Goal: Task Accomplishment & Management: Use online tool/utility

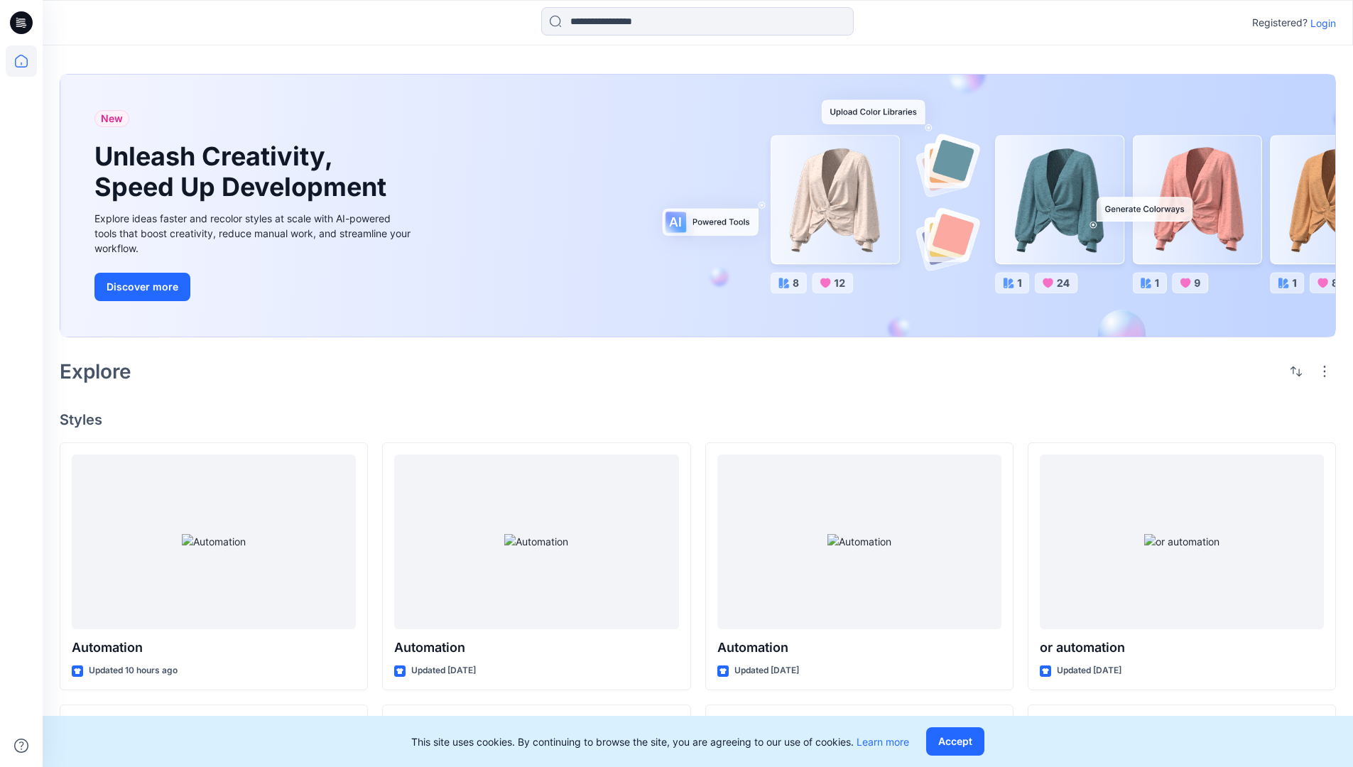
click at [1320, 23] on p "Login" at bounding box center [1324, 23] width 26 height 15
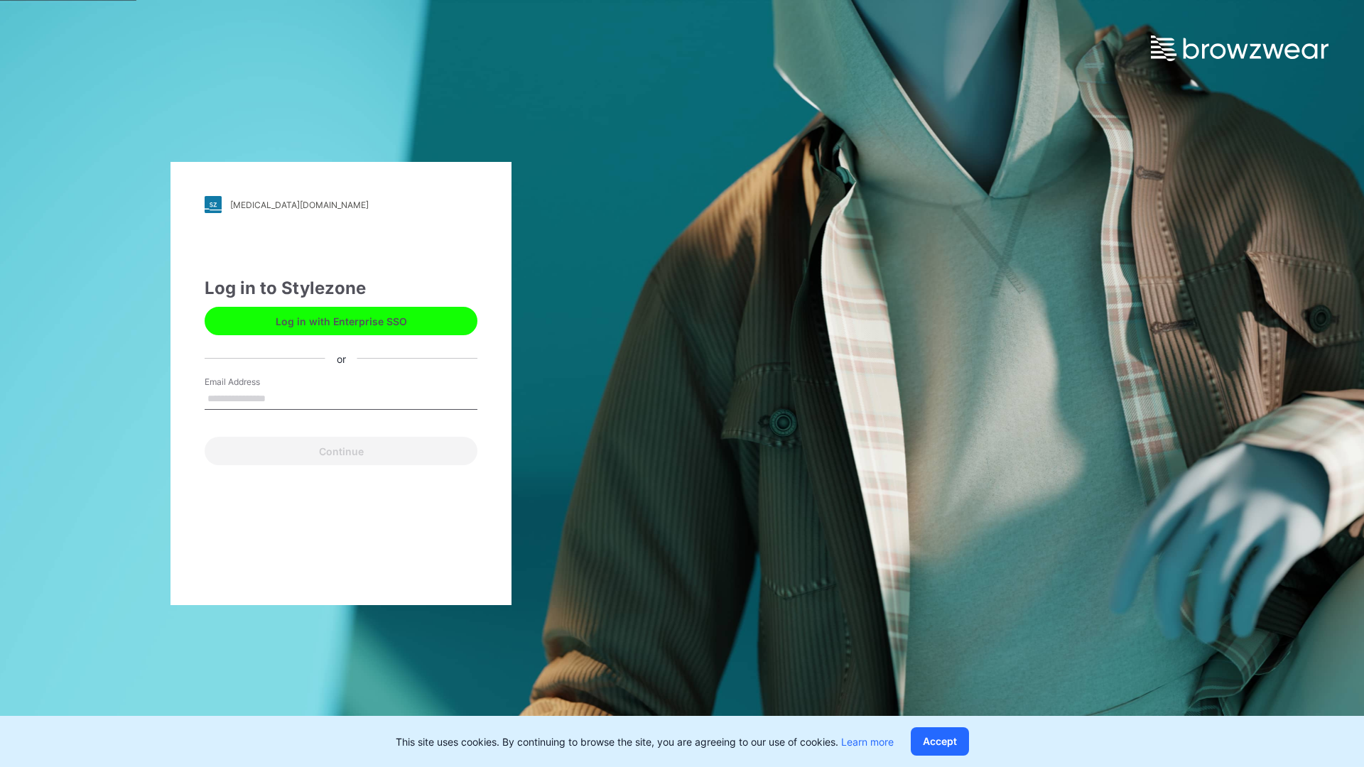
click at [281, 398] on input "Email Address" at bounding box center [341, 399] width 273 height 21
type input "**********"
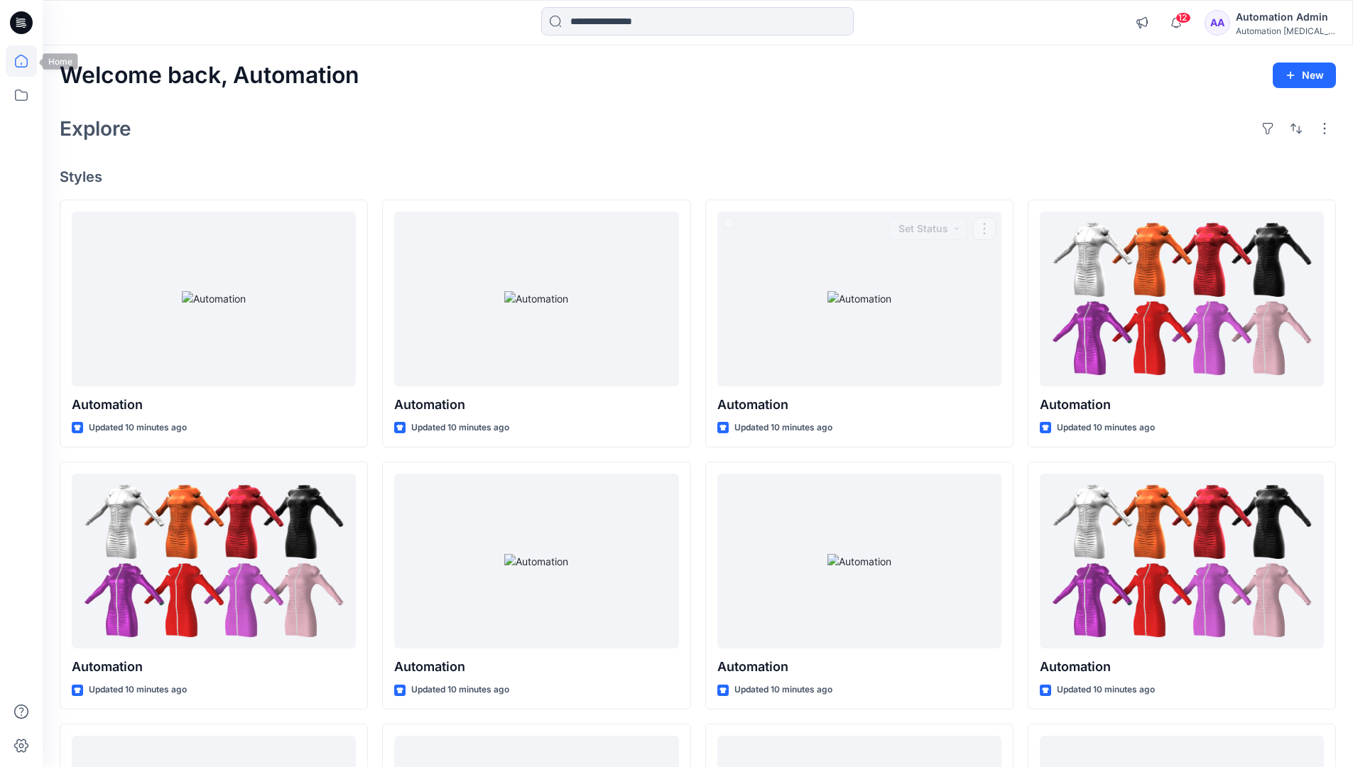
click at [27, 61] on icon at bounding box center [21, 61] width 13 height 13
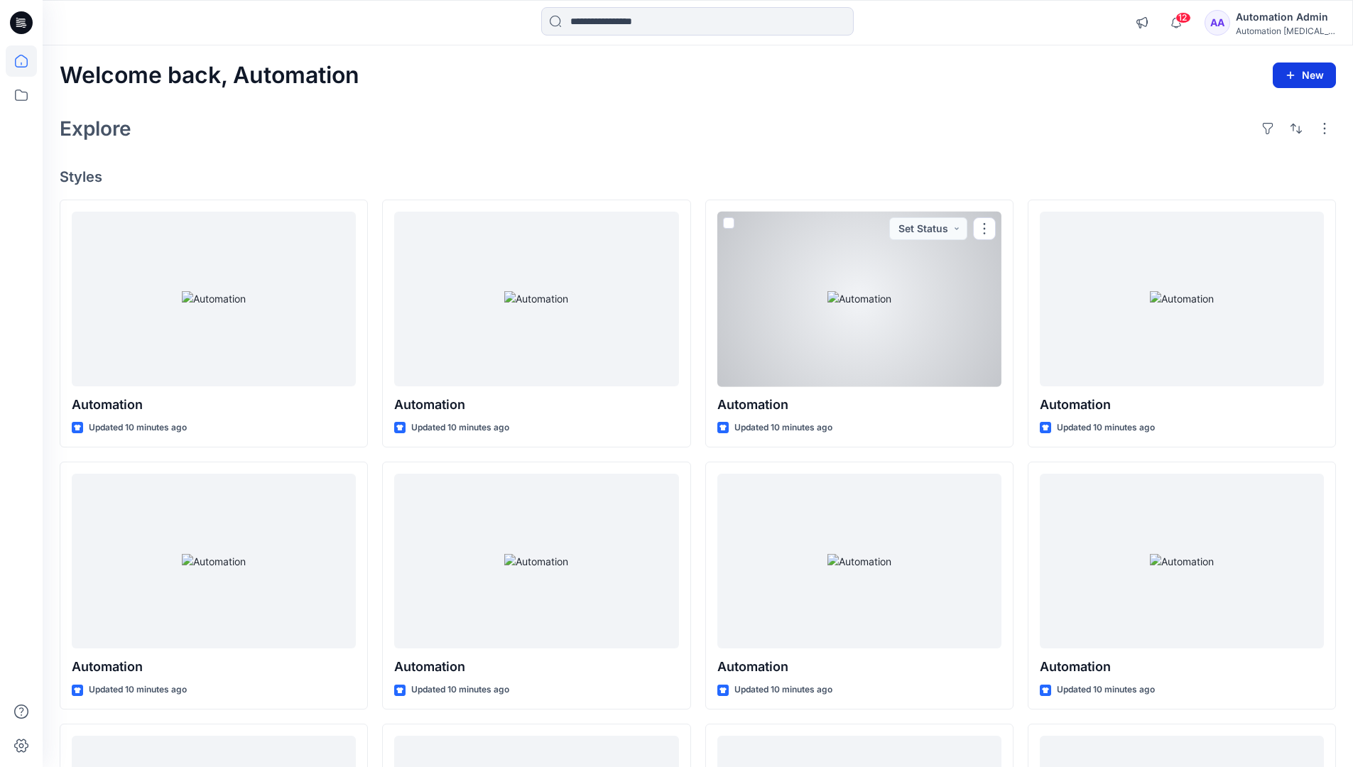
click at [1308, 74] on button "New" at bounding box center [1304, 76] width 63 height 26
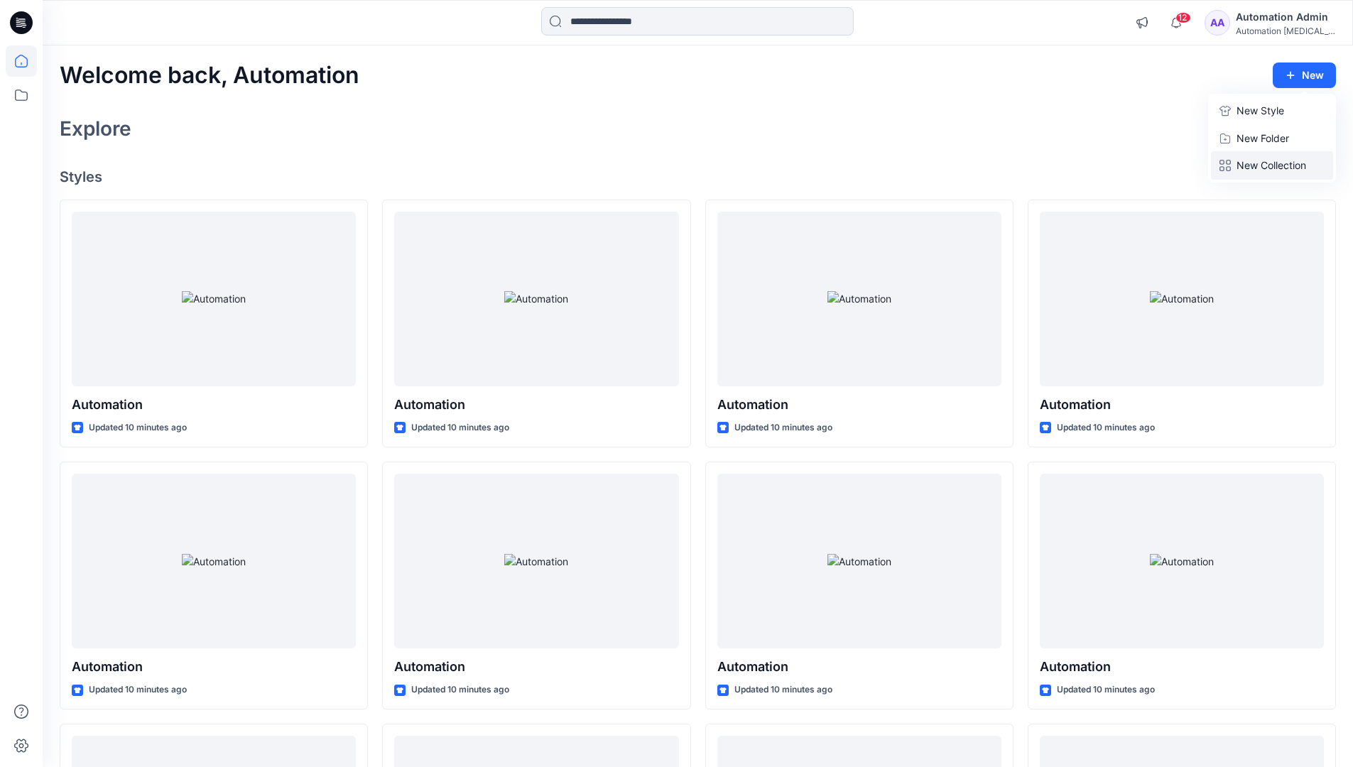
click at [1276, 161] on p "New Collection" at bounding box center [1272, 165] width 70 height 17
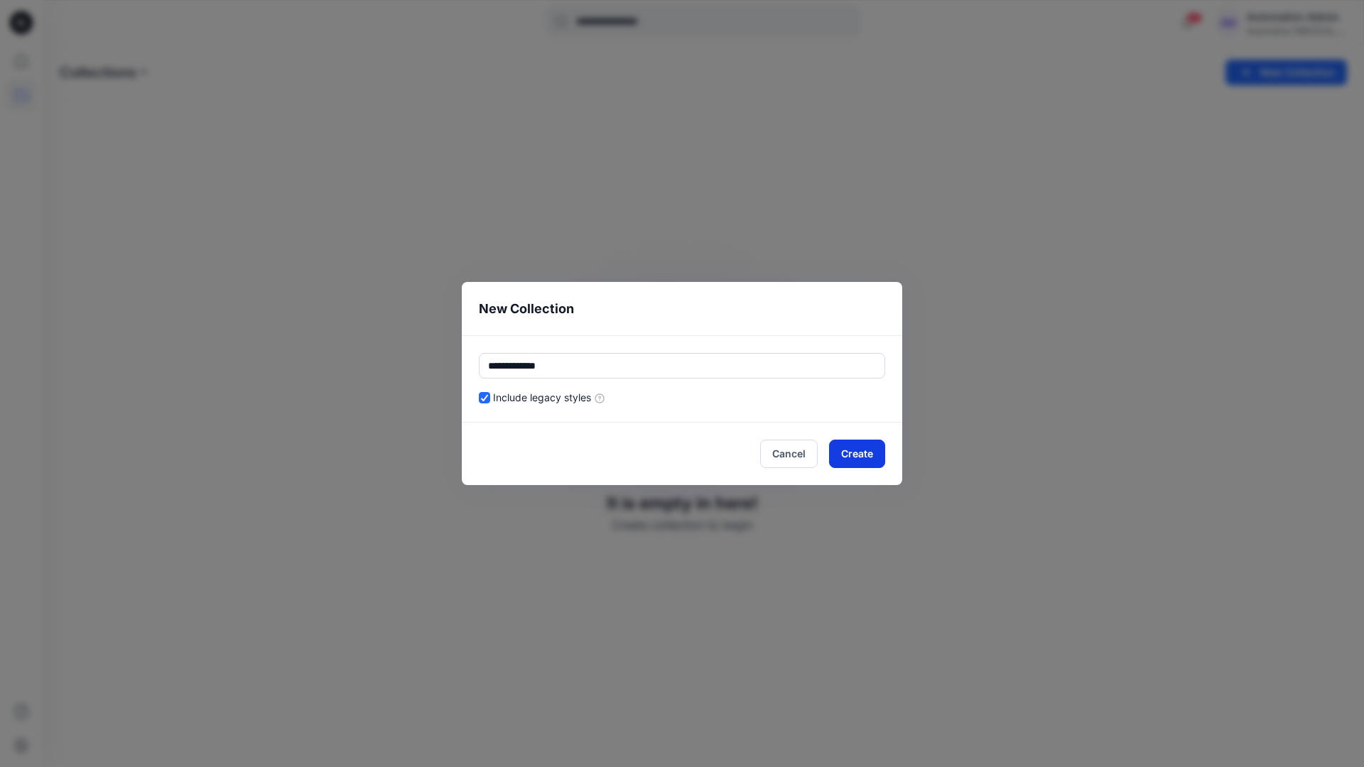
type input "**********"
click at [868, 450] on button "Create" at bounding box center [857, 454] width 56 height 28
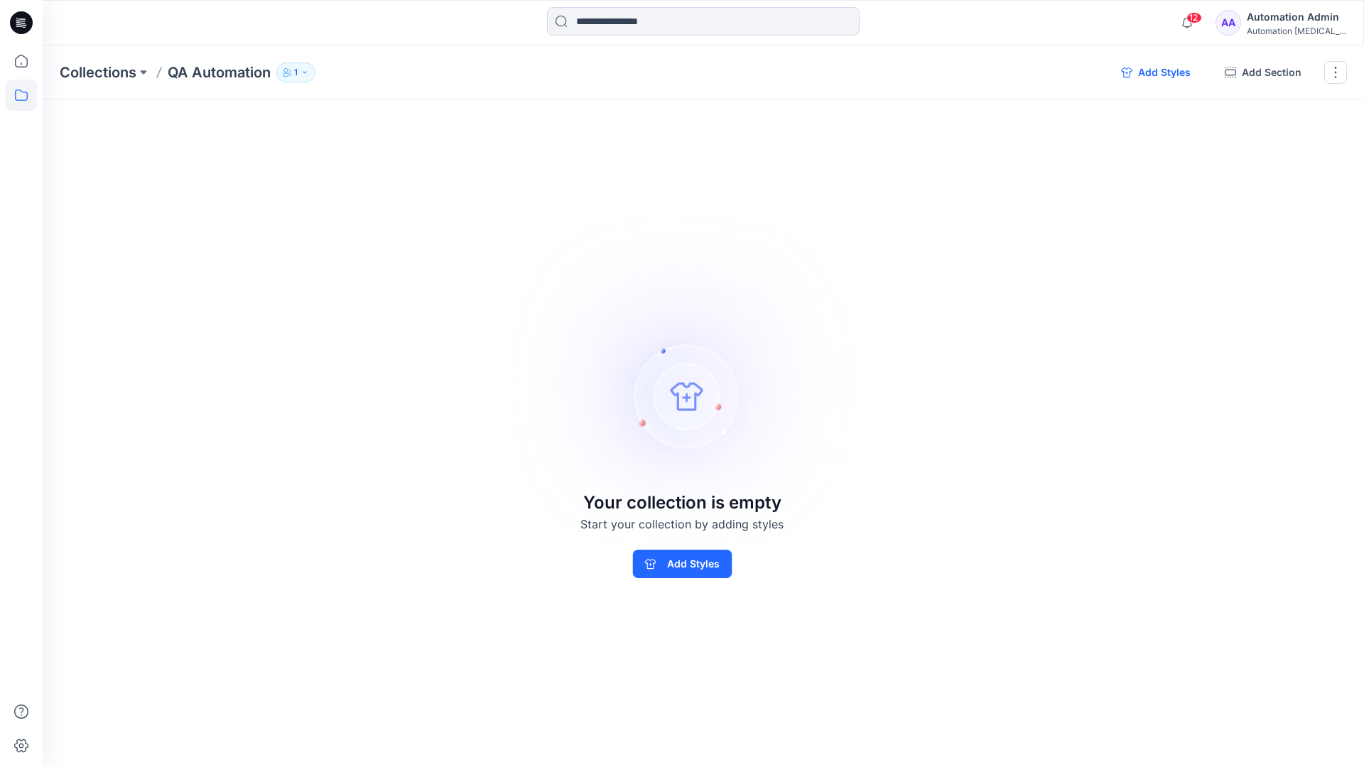
click at [1159, 74] on button "Add Styles" at bounding box center [1156, 72] width 92 height 23
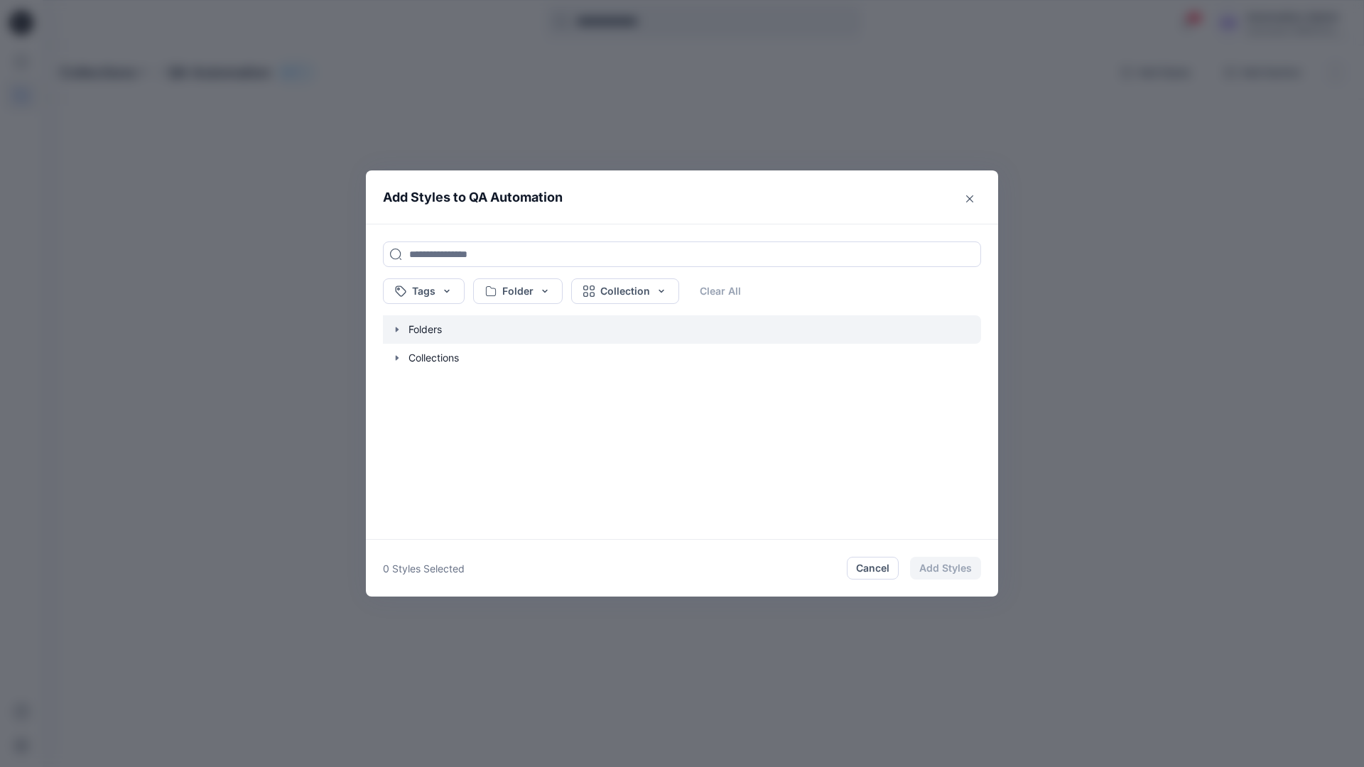
click at [396, 328] on icon "button" at bounding box center [397, 329] width 3 height 5
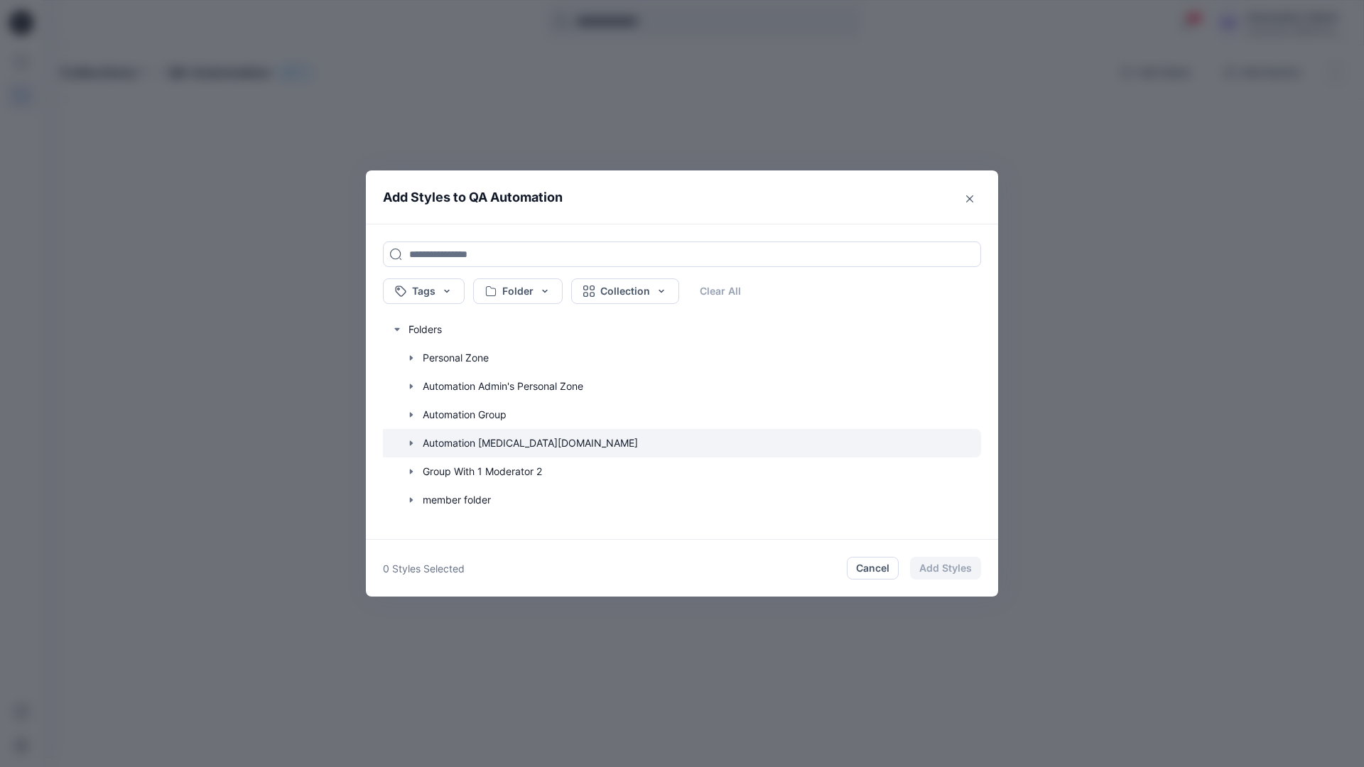
click at [410, 441] on icon "button" at bounding box center [411, 442] width 3 height 5
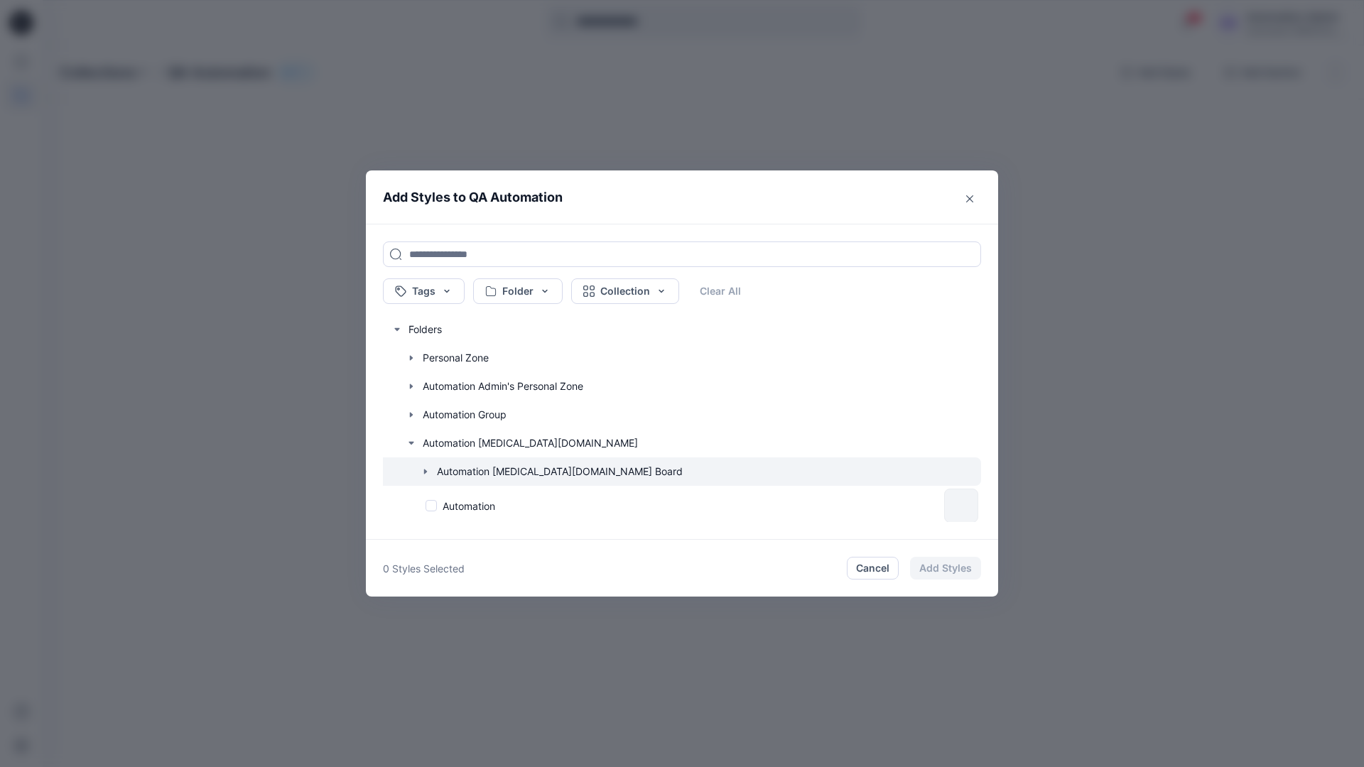
click at [426, 472] on icon "button" at bounding box center [425, 471] width 3 height 5
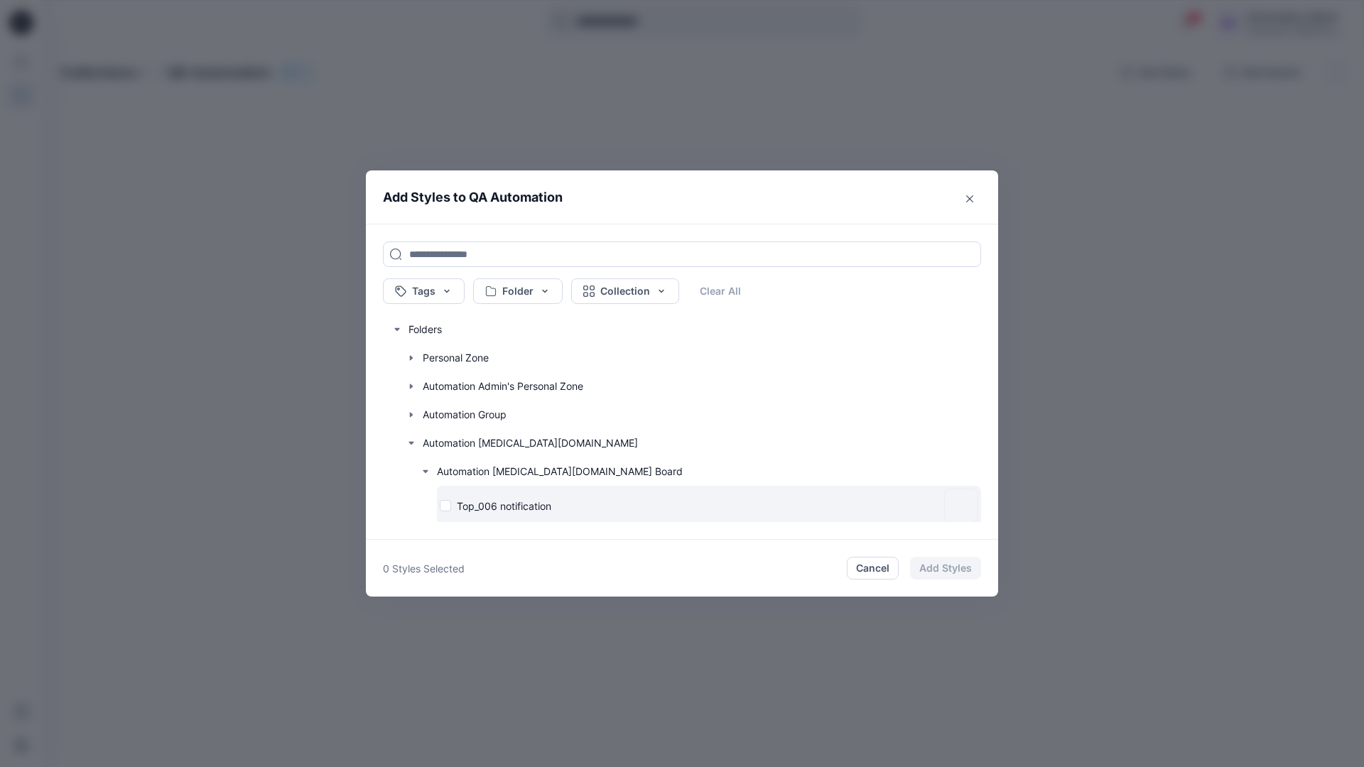
click at [447, 507] on div "Top_006 notification" at bounding box center [689, 506] width 499 height 15
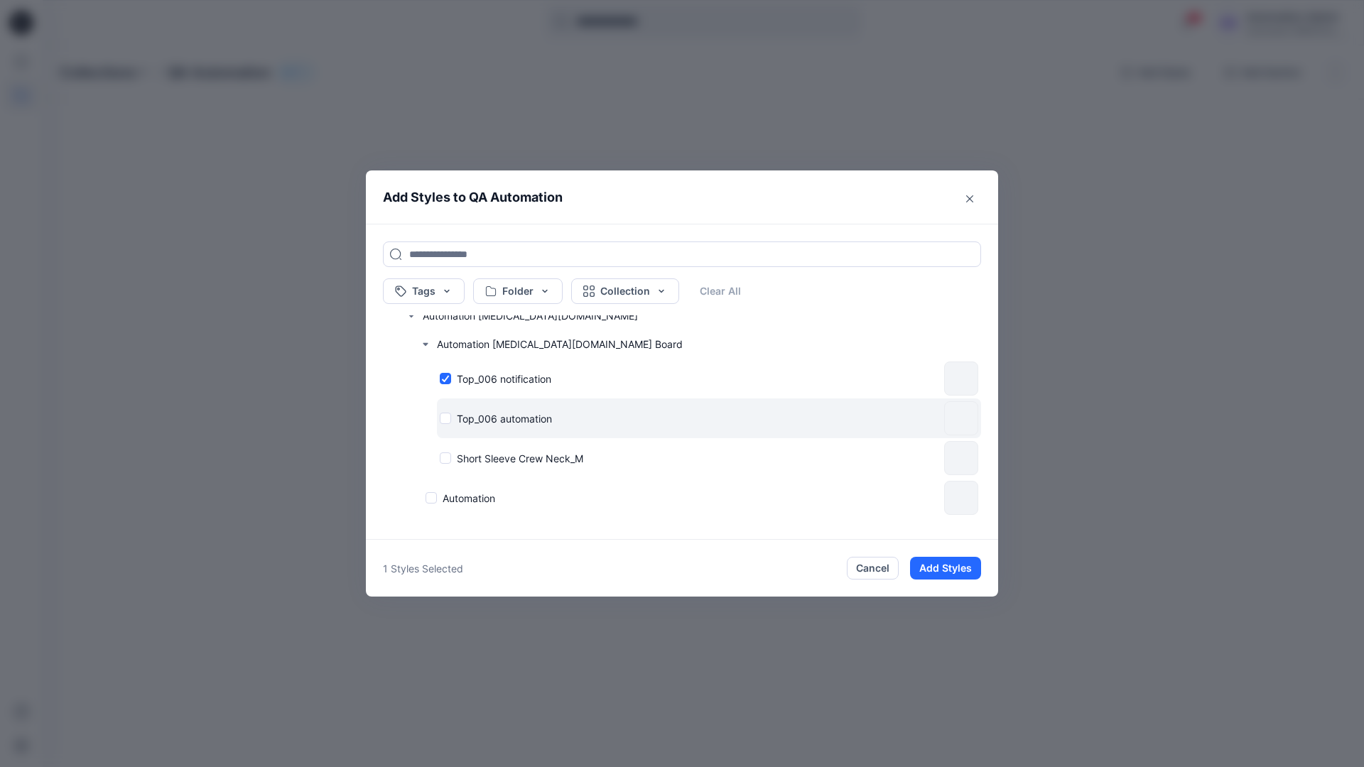
click at [445, 419] on div "Top_006 automation" at bounding box center [689, 418] width 499 height 15
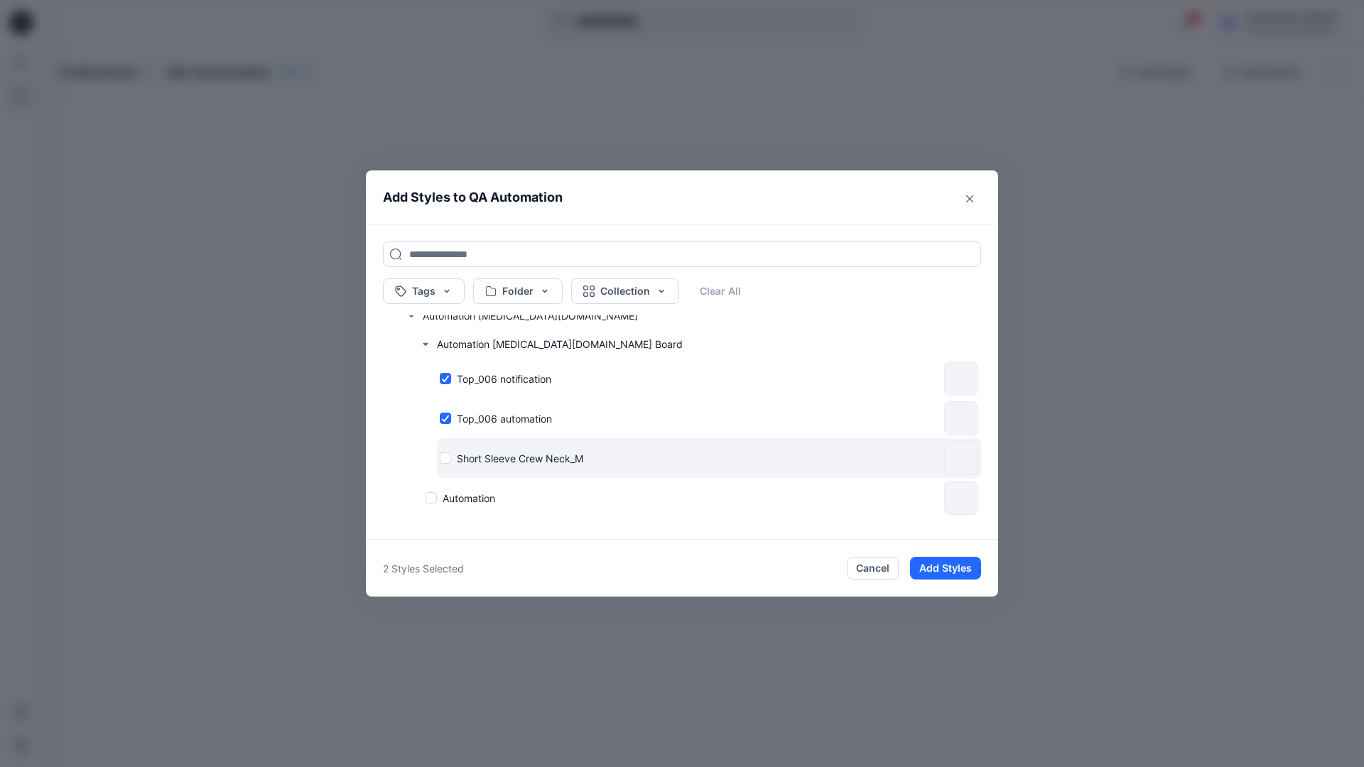
click at [448, 458] on div "Short Sleeve Crew Neck_M" at bounding box center [689, 458] width 499 height 15
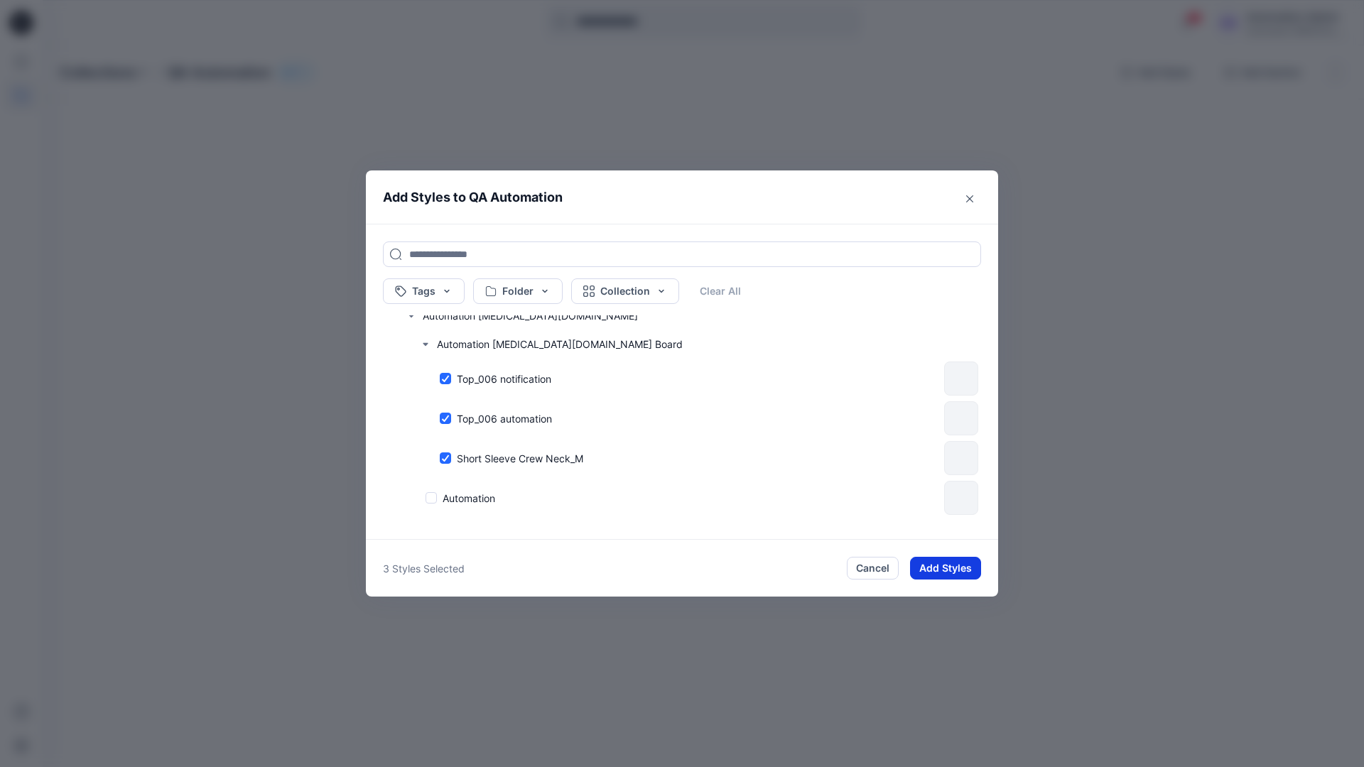
click at [949, 570] on button "Add Styles" at bounding box center [945, 568] width 71 height 23
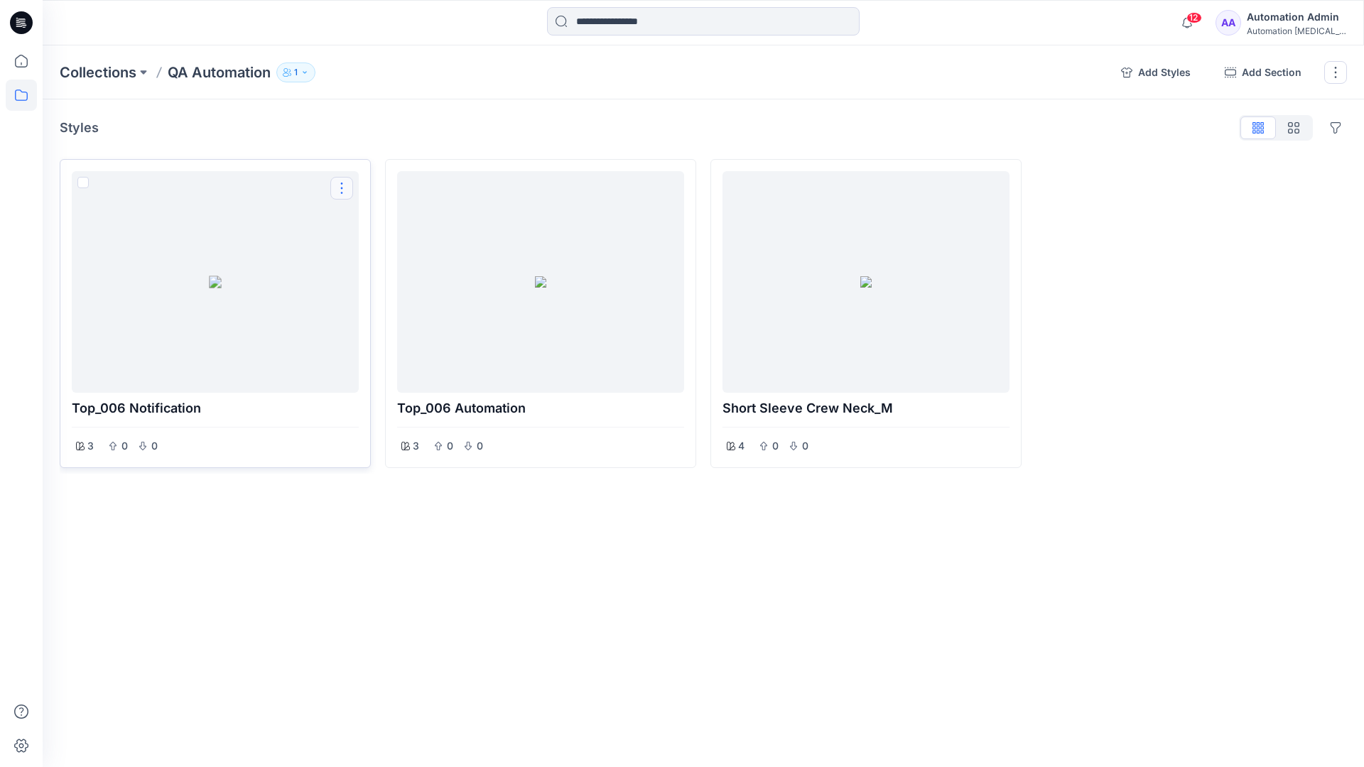
click at [343, 189] on button "Options" at bounding box center [341, 188] width 23 height 23
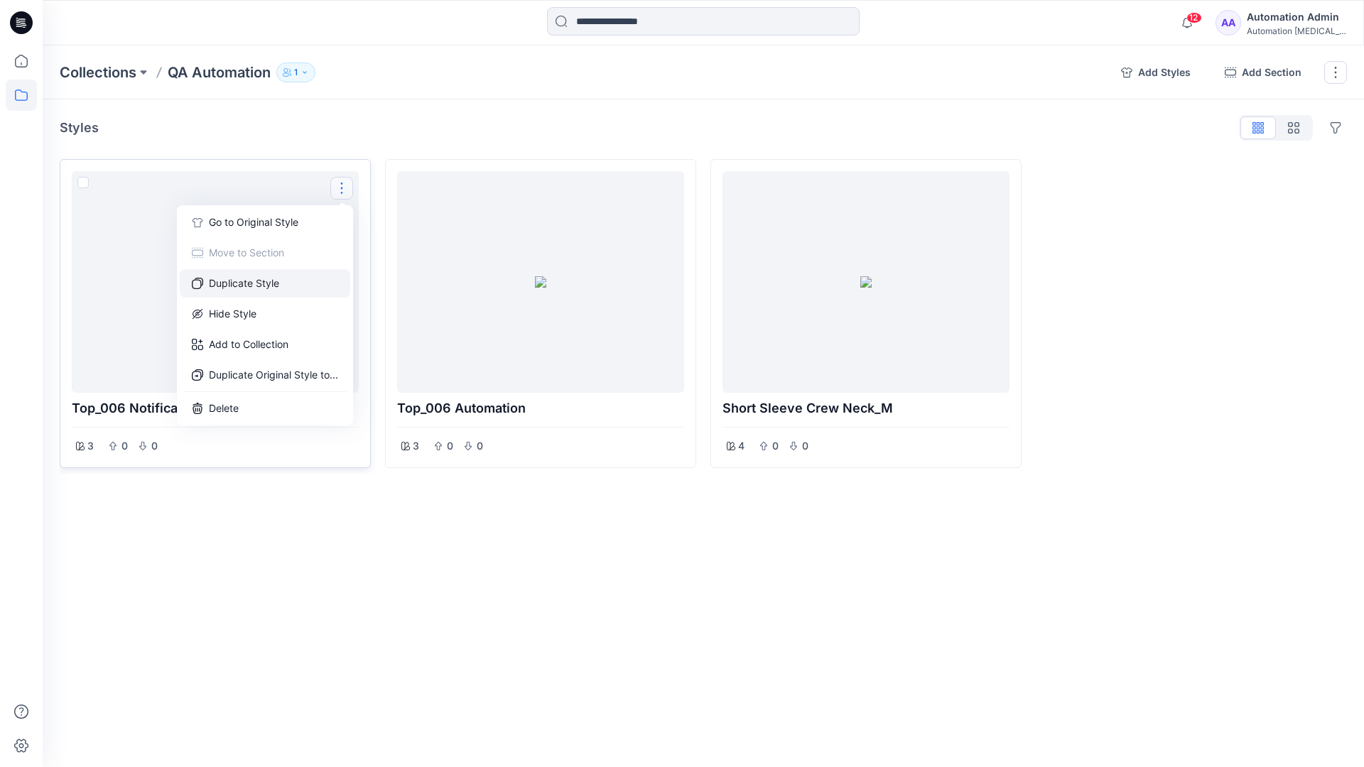
click at [266, 282] on button "Duplicate Style" at bounding box center [265, 283] width 171 height 28
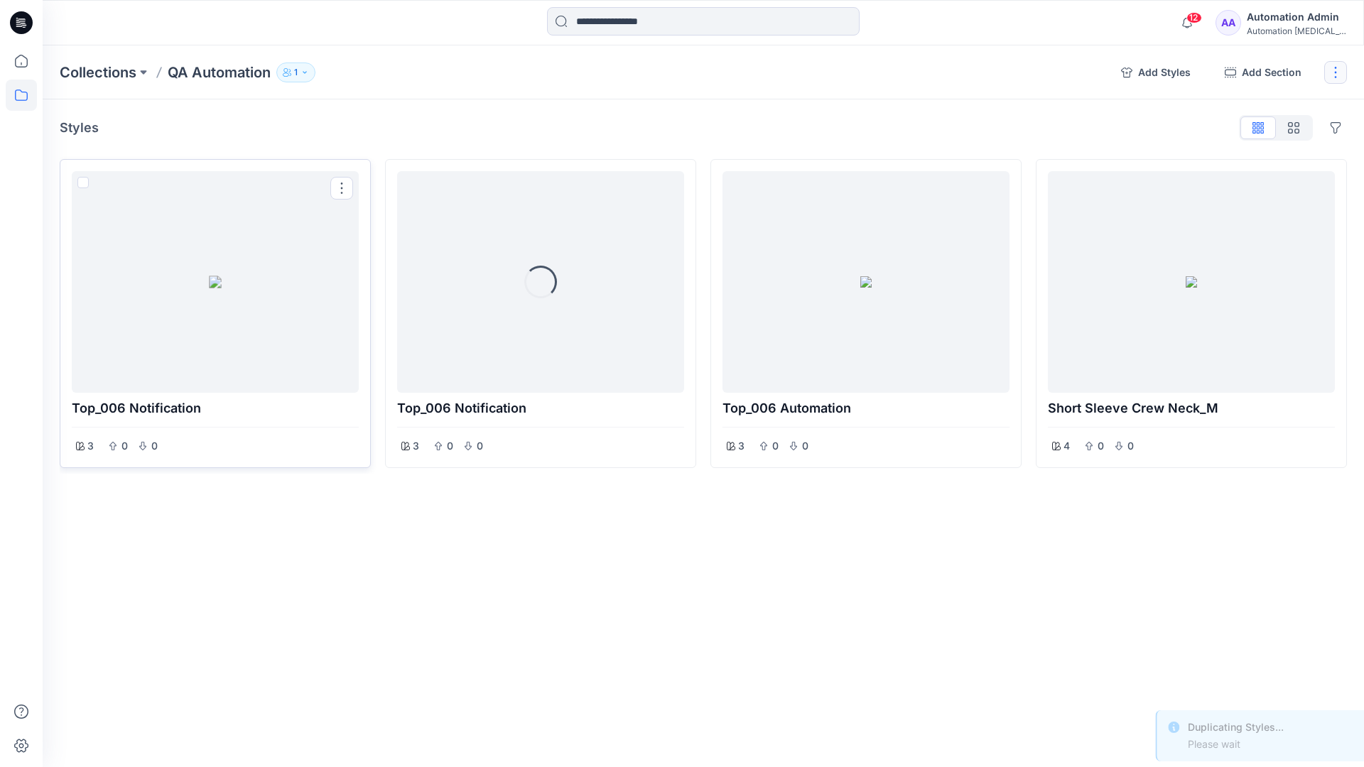
click at [1336, 76] on button "button" at bounding box center [1335, 72] width 23 height 23
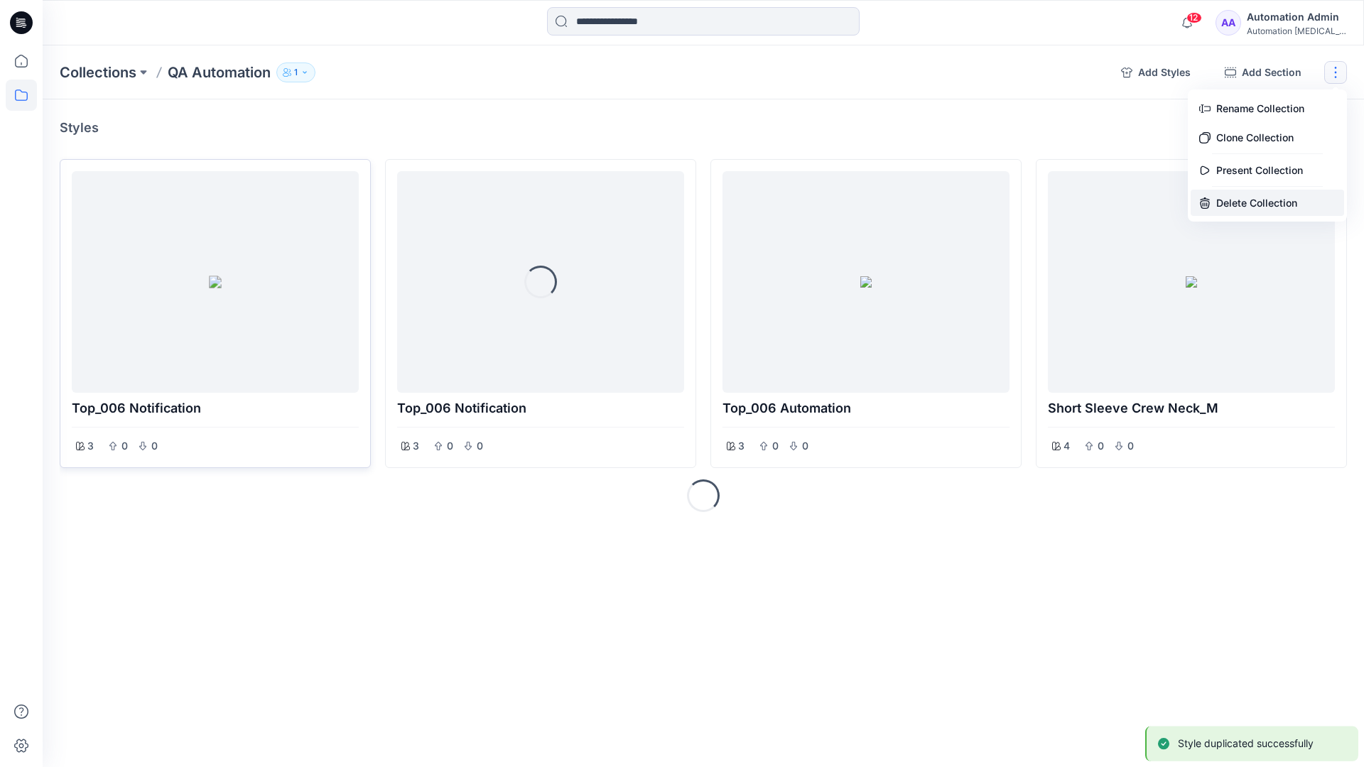
click at [1252, 197] on button "Delete Collection" at bounding box center [1267, 203] width 153 height 26
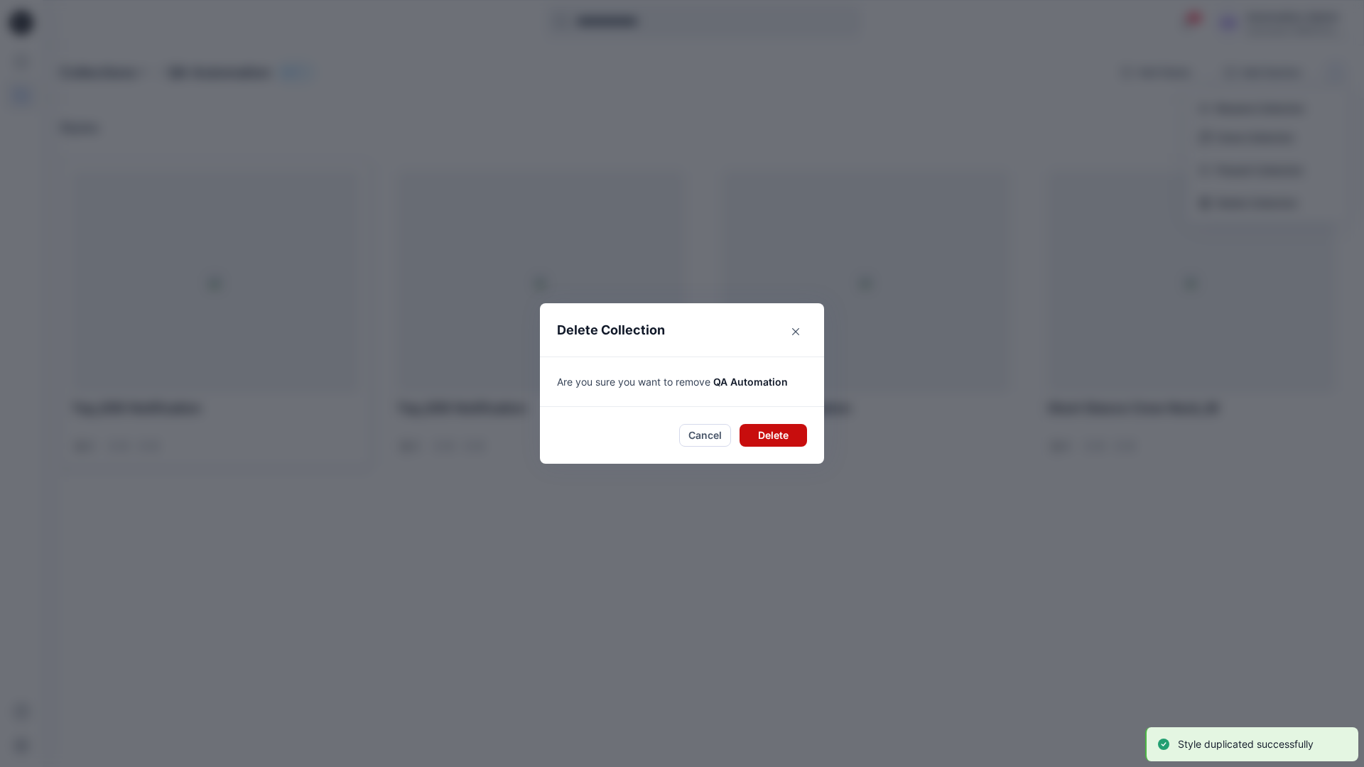
click at [776, 433] on button "Delete" at bounding box center [773, 435] width 67 height 23
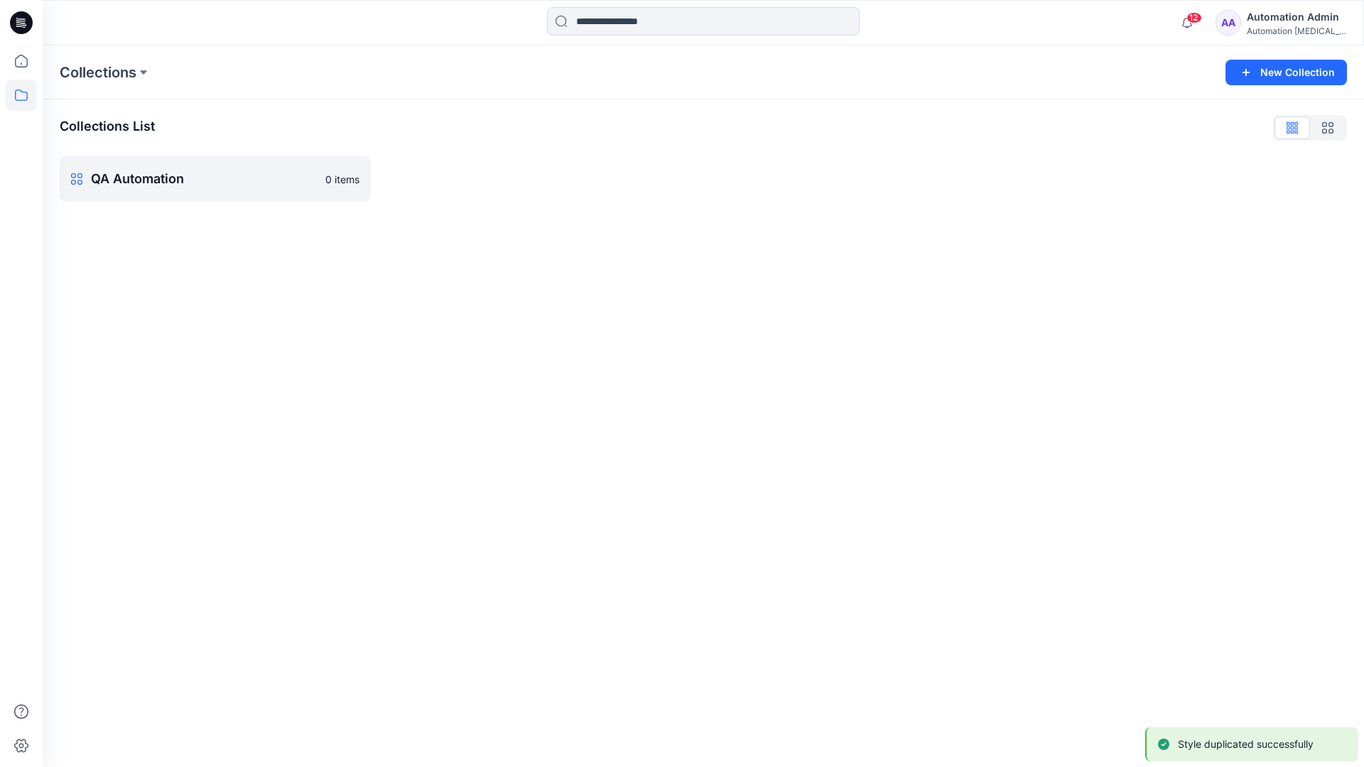
click at [1284, 16] on div "Automation Admin" at bounding box center [1296, 17] width 99 height 17
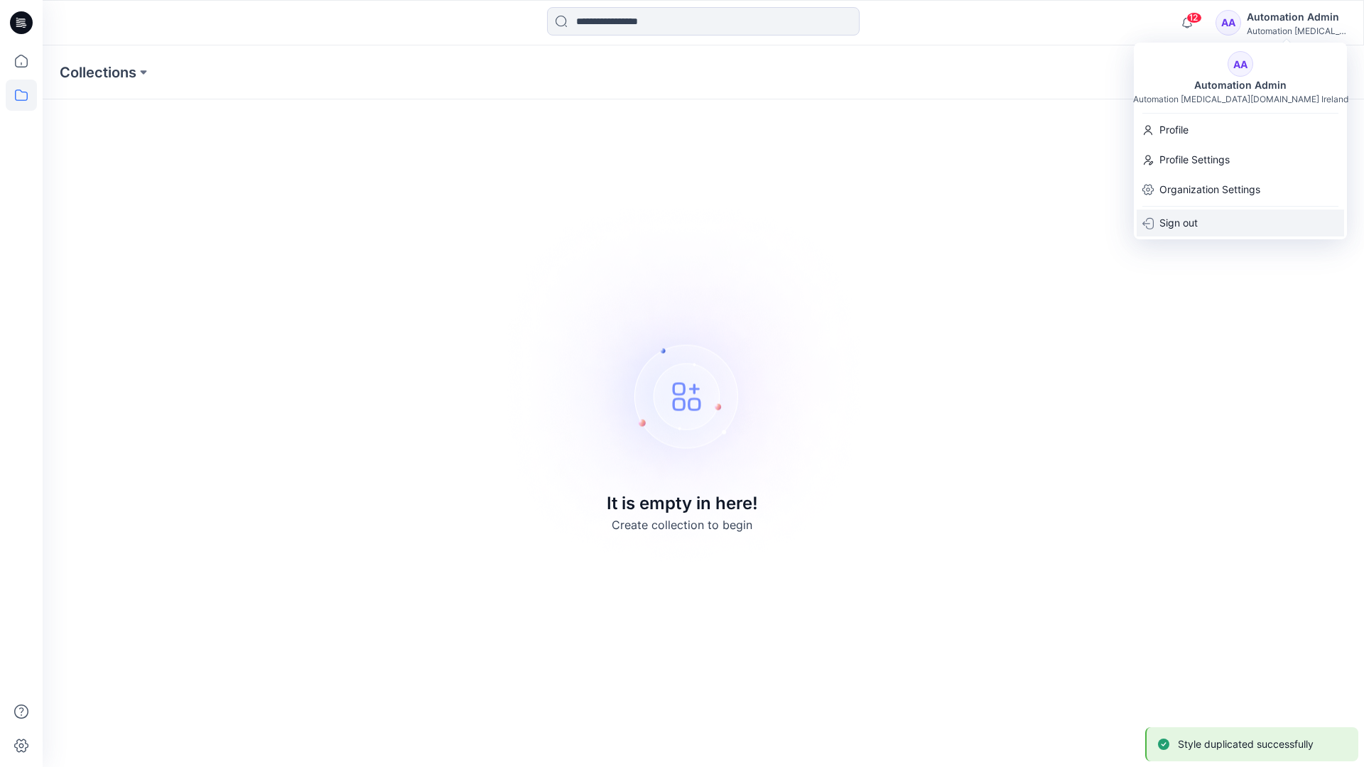
click at [1198, 222] on p "Sign out" at bounding box center [1178, 223] width 38 height 27
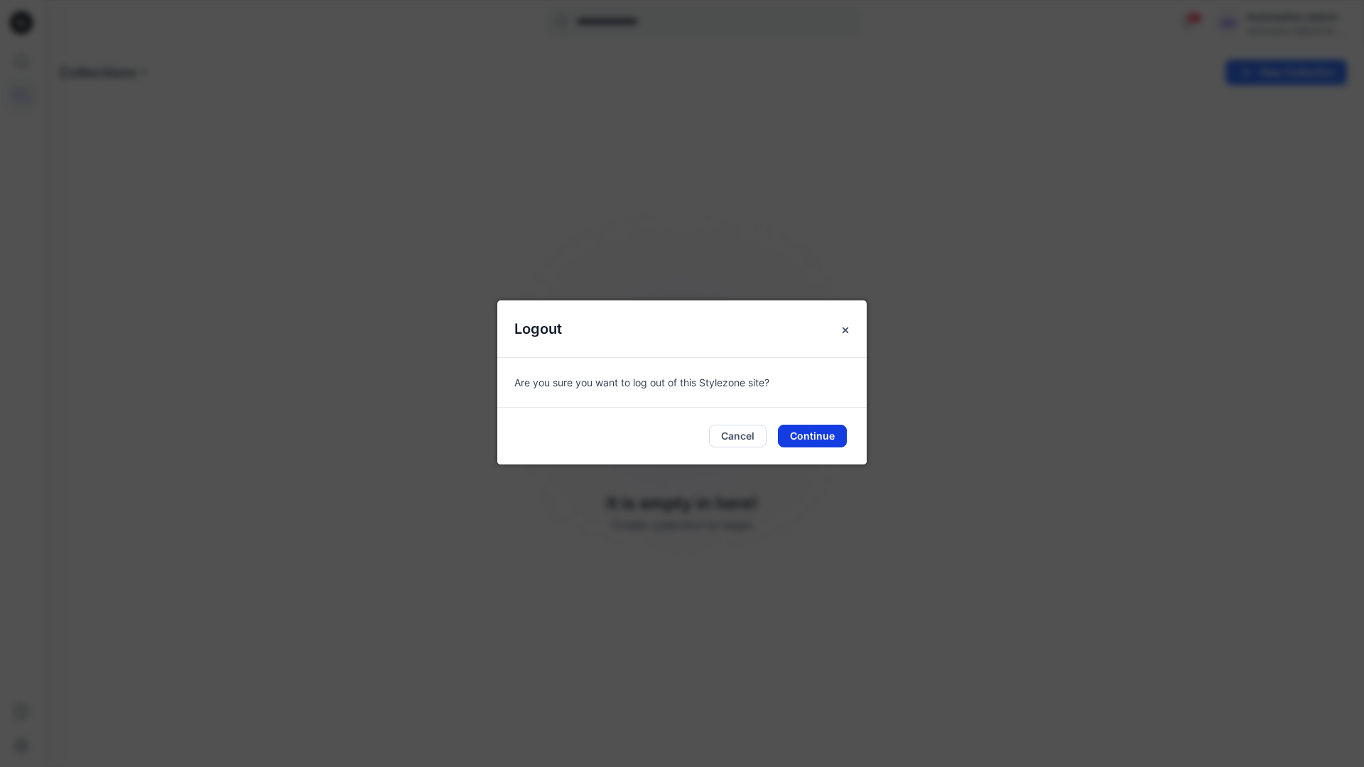
click at [818, 437] on button "Continue" at bounding box center [812, 436] width 69 height 23
